Goal: Check status: Check status

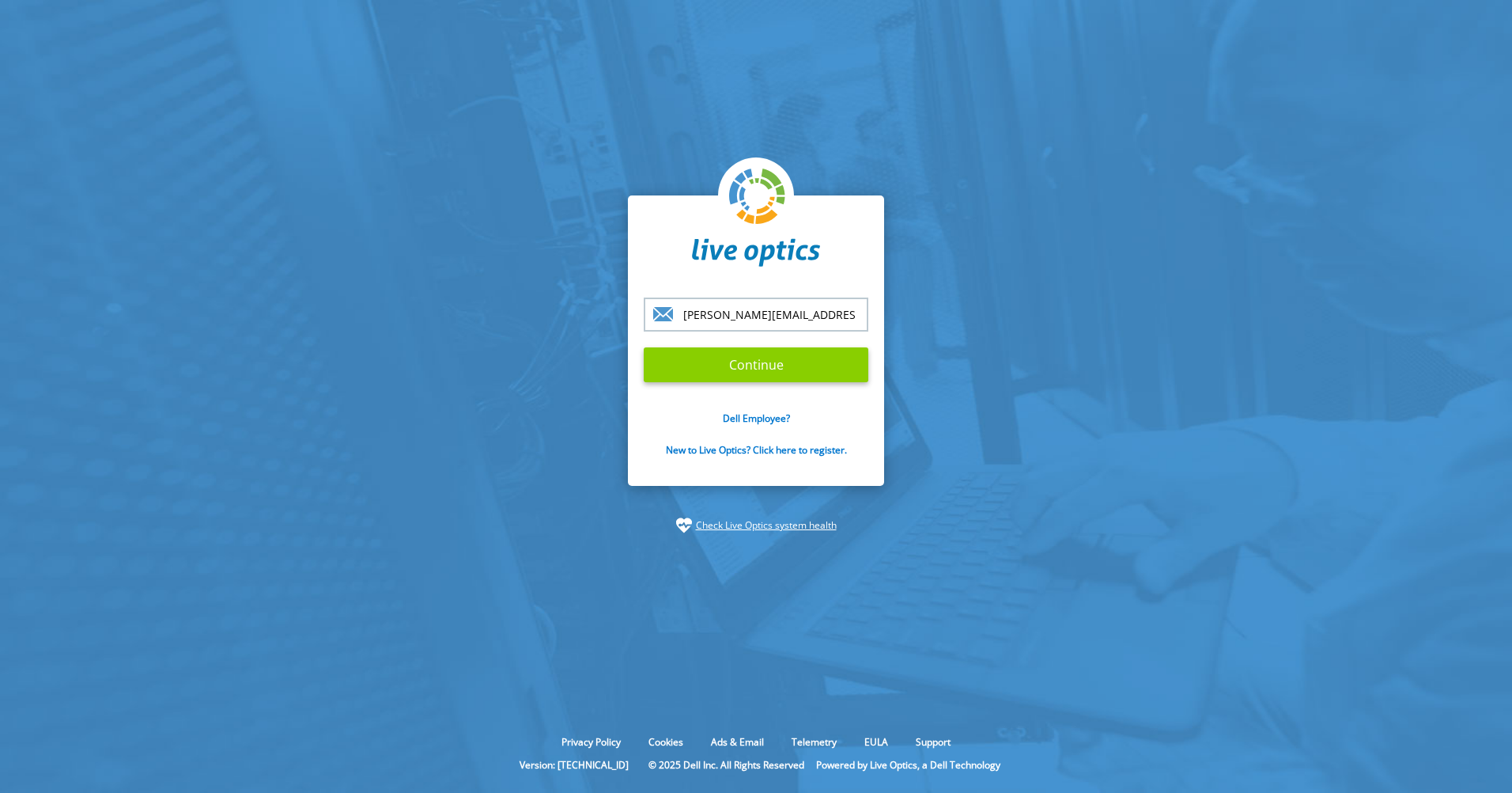
click at [722, 376] on input "Continue" at bounding box center [756, 365] width 225 height 35
click at [747, 360] on input "Continue" at bounding box center [756, 365] width 225 height 35
click at [725, 366] on input "Continue" at bounding box center [756, 365] width 225 height 35
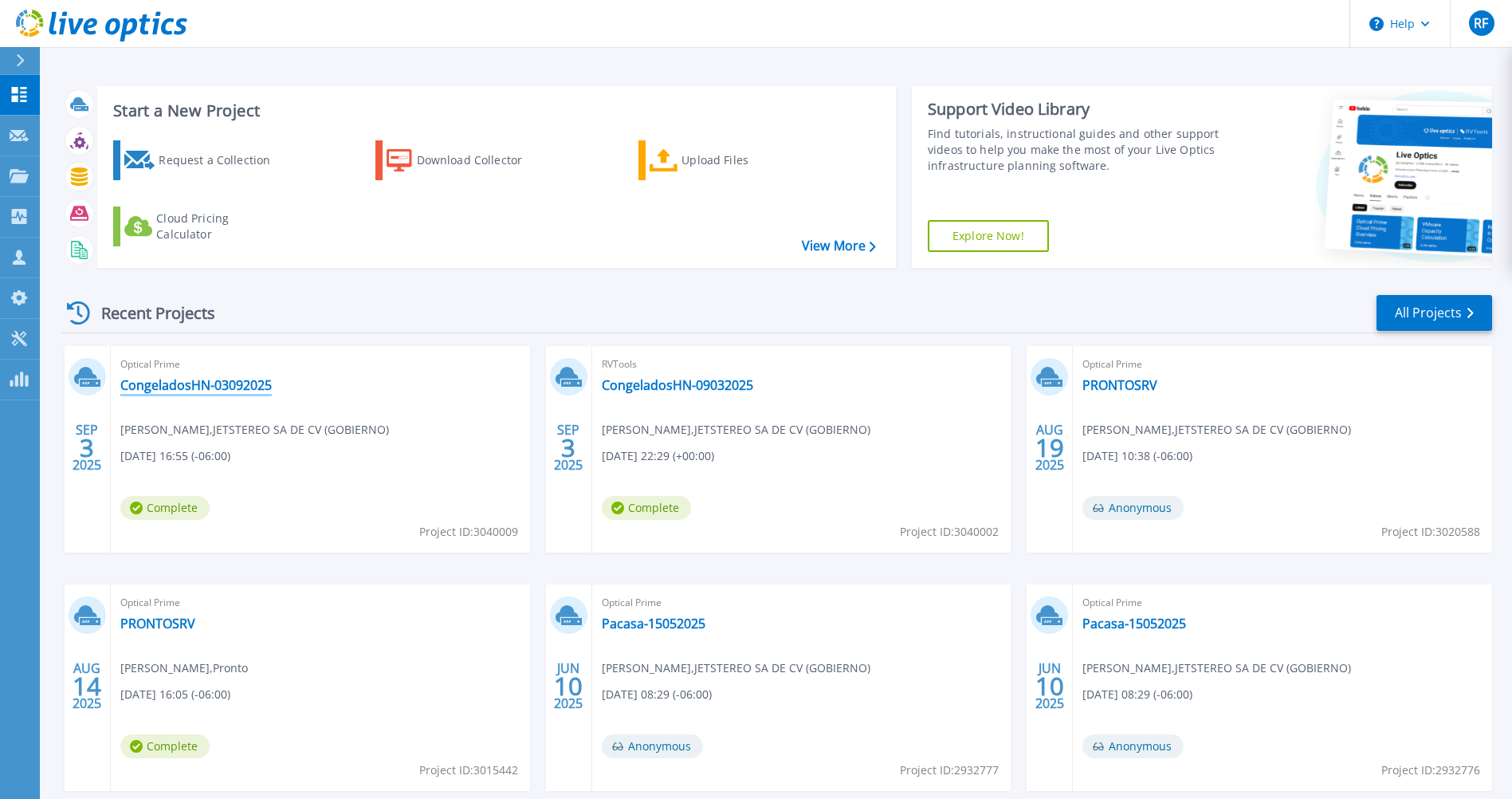
click at [156, 388] on link "CongeladosHN-03092025" at bounding box center [196, 385] width 152 height 16
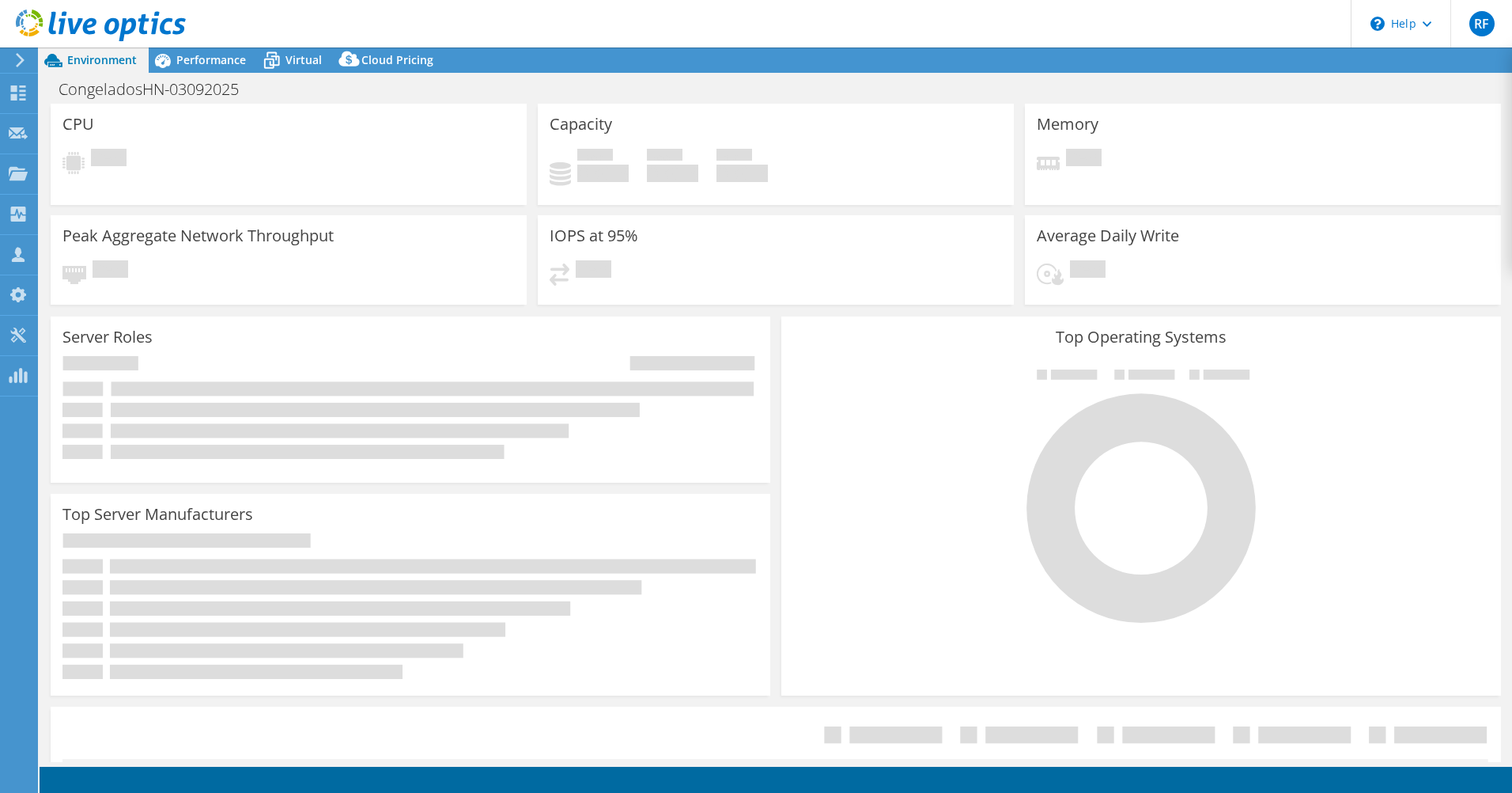
select select "USD"
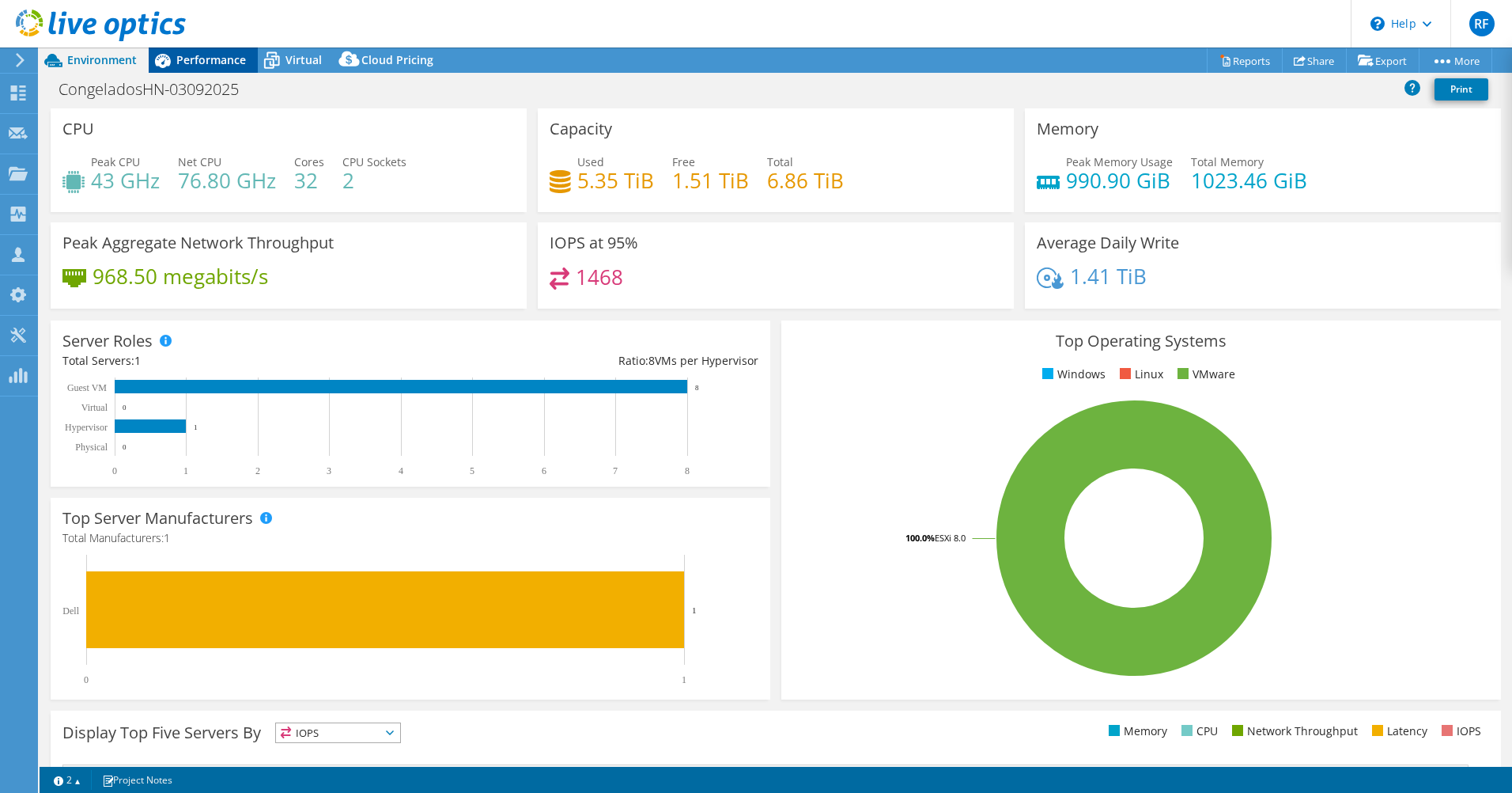
click at [201, 64] on span "Performance" at bounding box center [212, 59] width 70 height 15
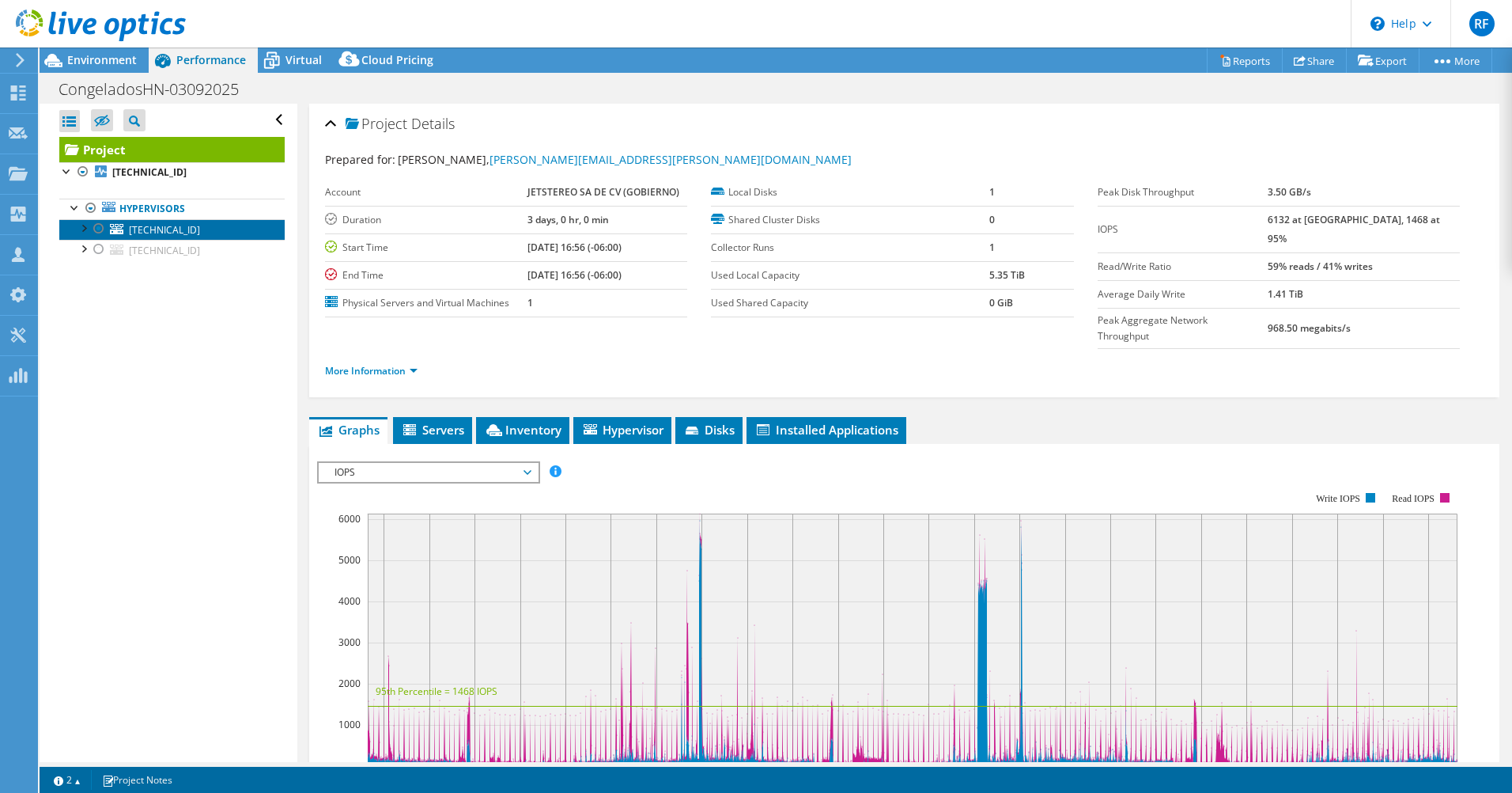
click at [208, 239] on link "[TECHNICAL_ID]" at bounding box center [172, 229] width 225 height 20
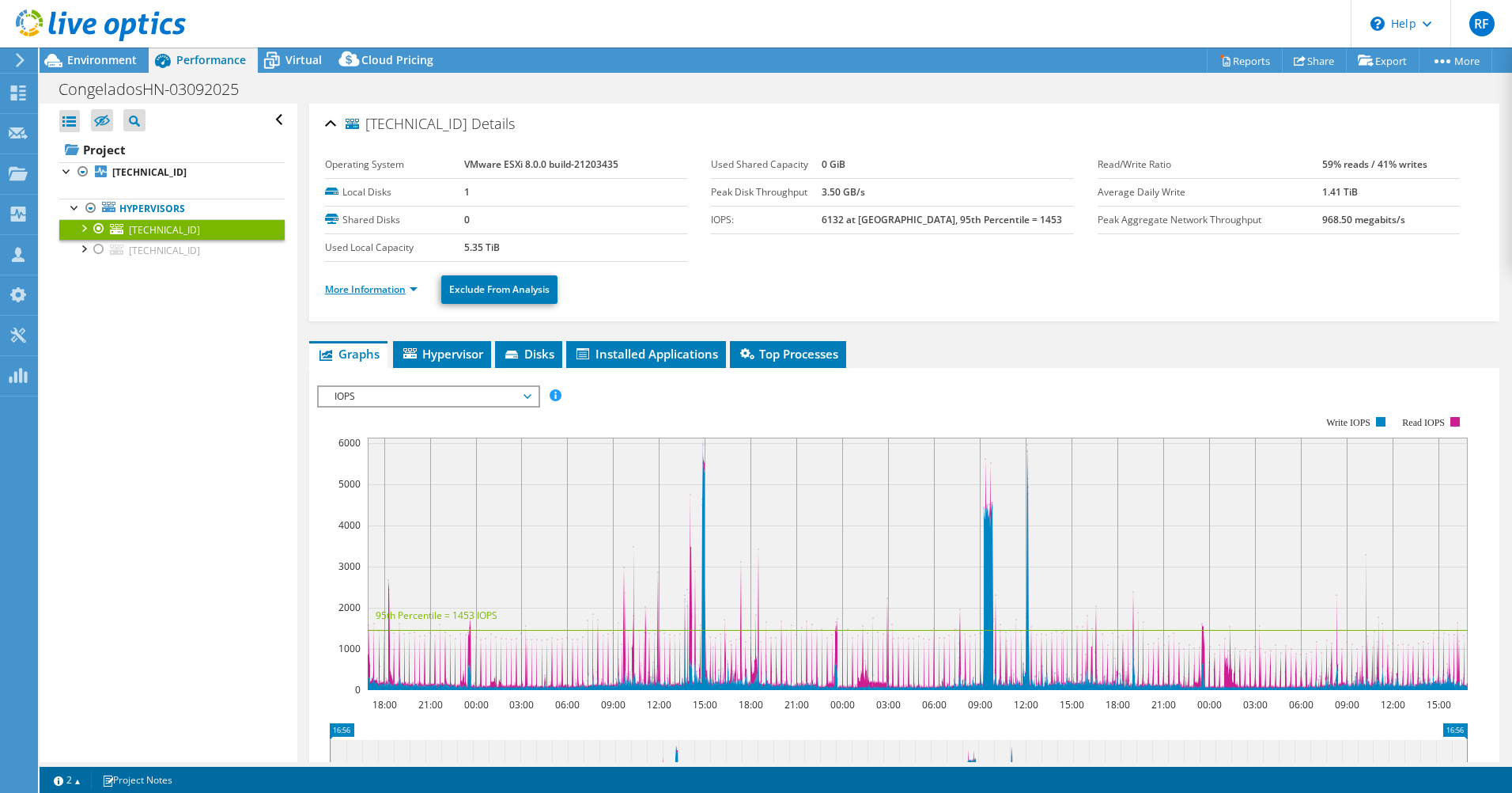
click at [416, 283] on link "More Information" at bounding box center [371, 289] width 93 height 14
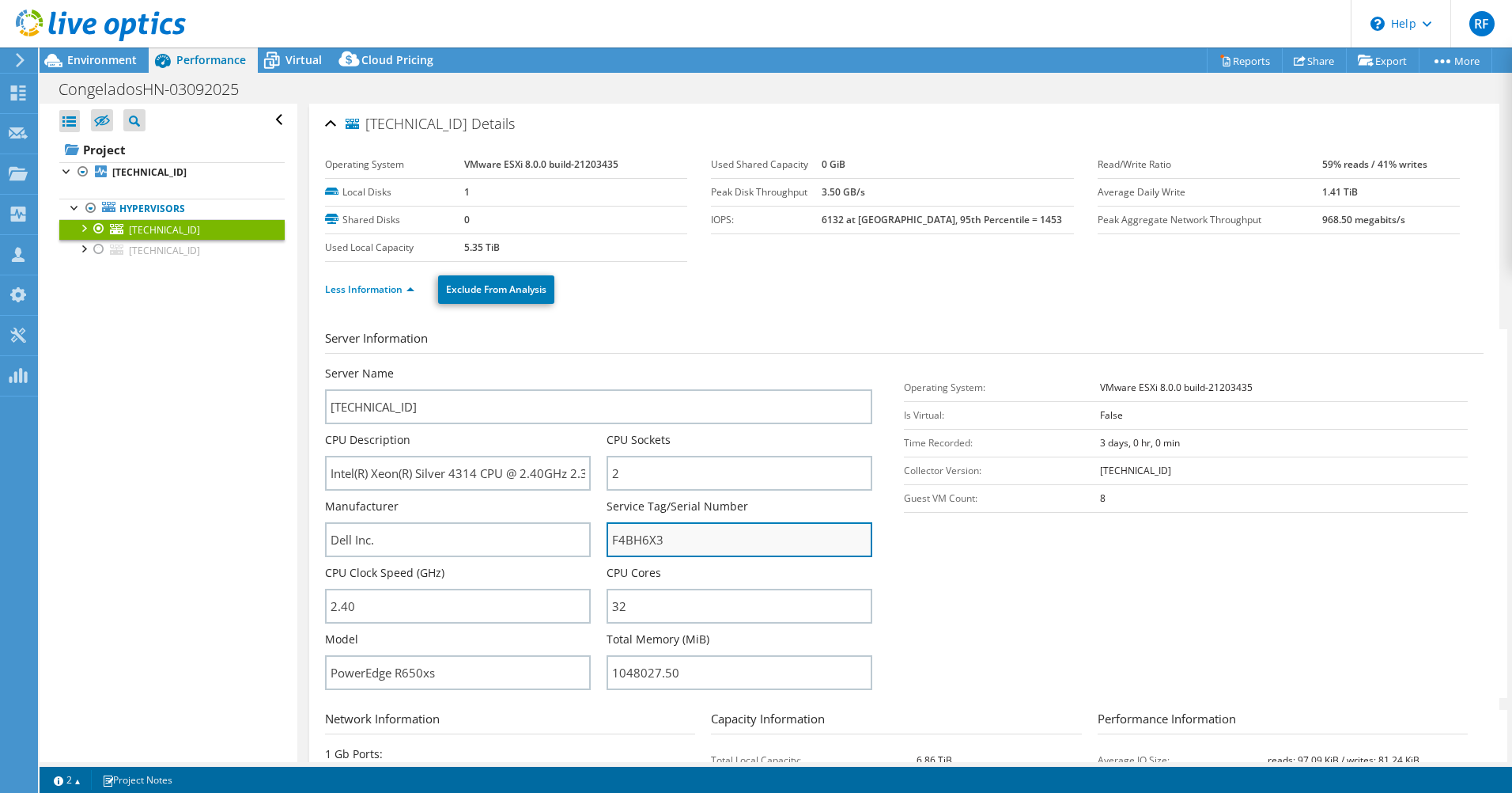
click at [642, 539] on input "F4BH6X3" at bounding box center [739, 539] width 266 height 35
click at [76, 58] on span "Environment" at bounding box center [103, 59] width 70 height 15
